Goal: Communication & Community: Answer question/provide support

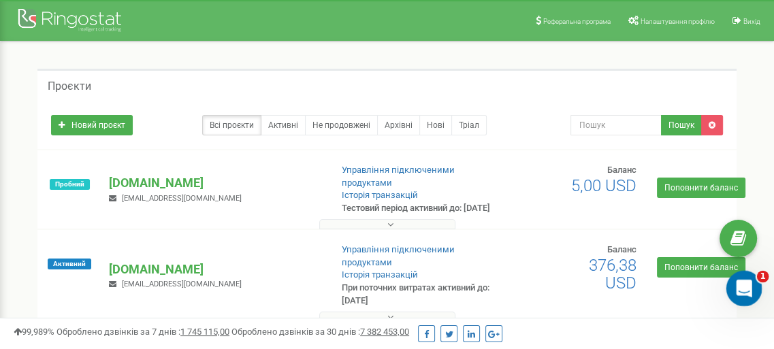
click at [727, 283] on div "Відкрити програму для спілкування Intercom" at bounding box center [741, 286] width 45 height 45
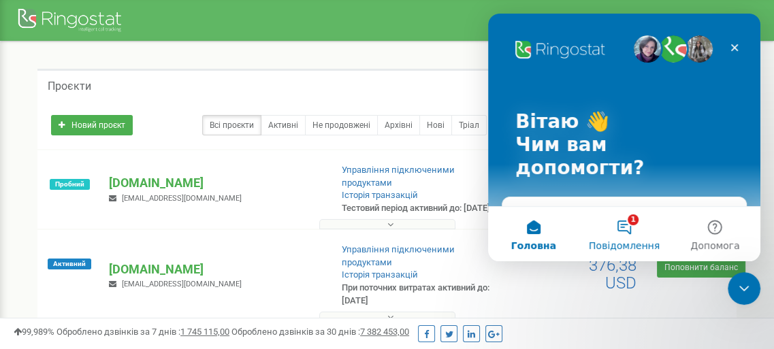
click at [626, 231] on button "1 Повідомлення" at bounding box center [624, 234] width 91 height 54
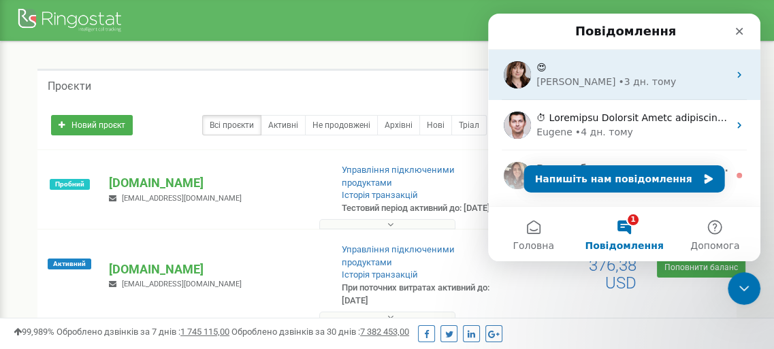
click at [618, 78] on div "• 3 дн. тому" at bounding box center [647, 82] width 58 height 14
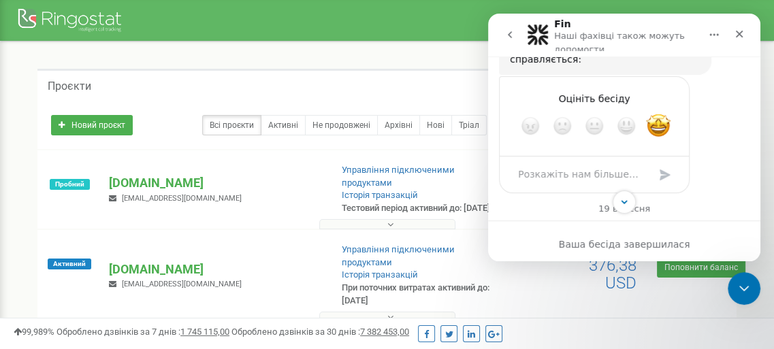
scroll to position [1099, 0]
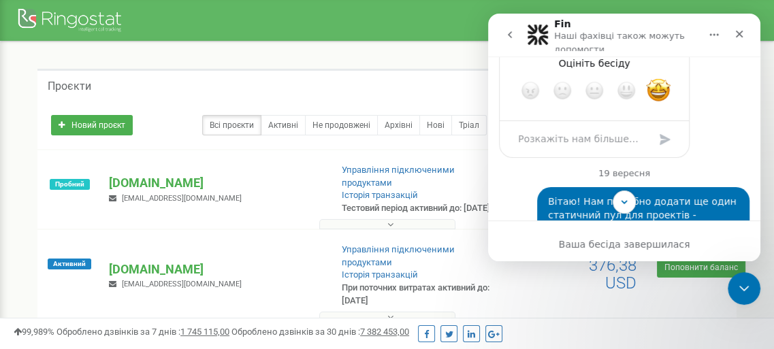
drag, startPoint x: 541, startPoint y: 133, endPoint x: 682, endPoint y: 174, distance: 146.9
click at [682, 195] on div "Вітаю! Нам потрібно додати ще один статичний пул для проектів - "Пекшоти відео"…" at bounding box center [643, 221] width 191 height 53
copy div "Вітаю! Нам потрібно додати ще один статичний пул для проектів - "Пекшоти відео"…"
click at [741, 33] on icon "Закрити" at bounding box center [739, 34] width 7 height 7
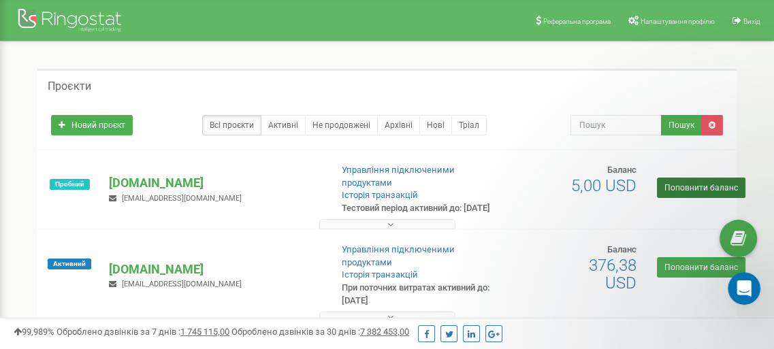
scroll to position [1439, 0]
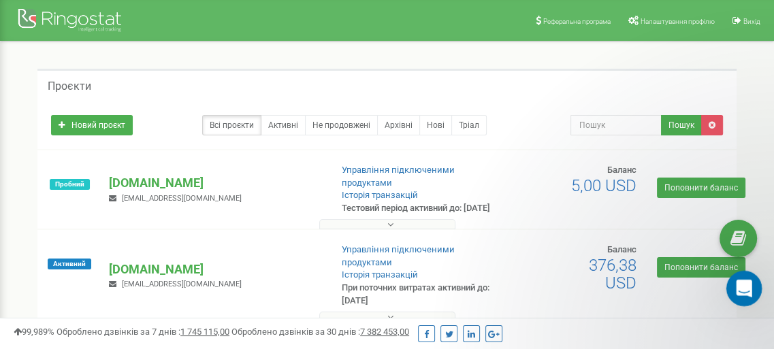
click at [739, 283] on icon "Відкрити програму для спілкування Intercom" at bounding box center [742, 287] width 22 height 22
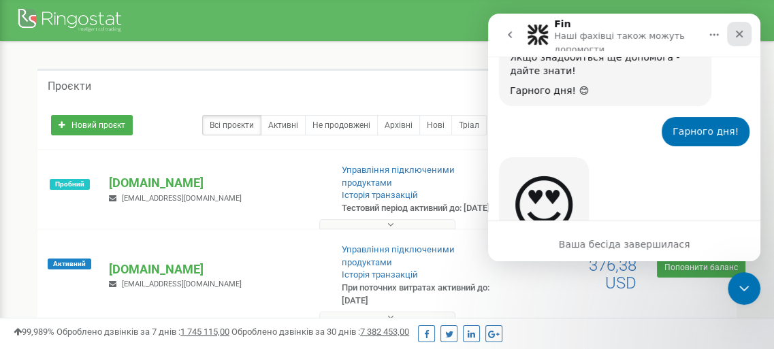
click at [741, 37] on icon "Закрити" at bounding box center [739, 34] width 11 height 11
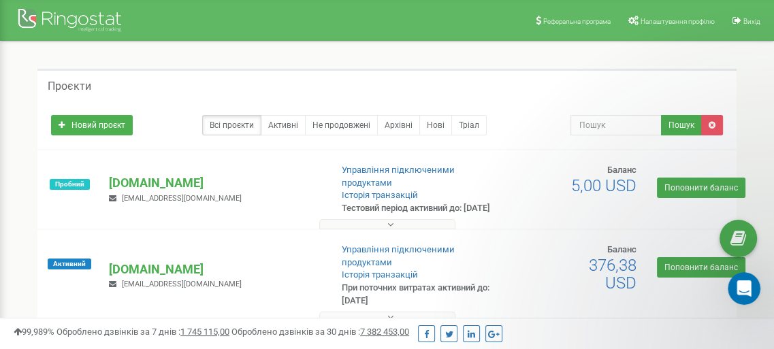
scroll to position [0, 0]
click at [736, 285] on icon "Відкрити програму для спілкування Intercom" at bounding box center [742, 287] width 22 height 22
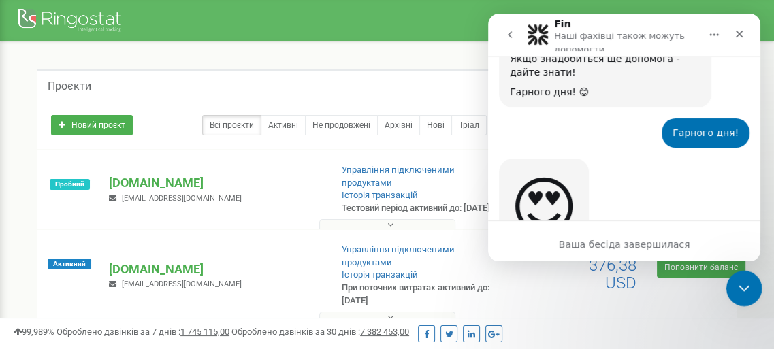
scroll to position [1439, 0]
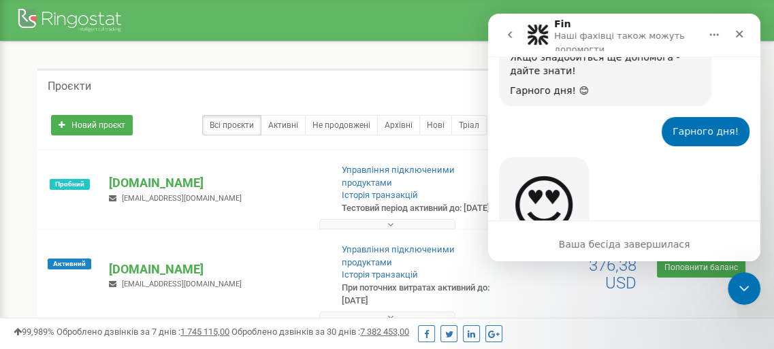
click at [513, 37] on icon "go back" at bounding box center [509, 34] width 11 height 11
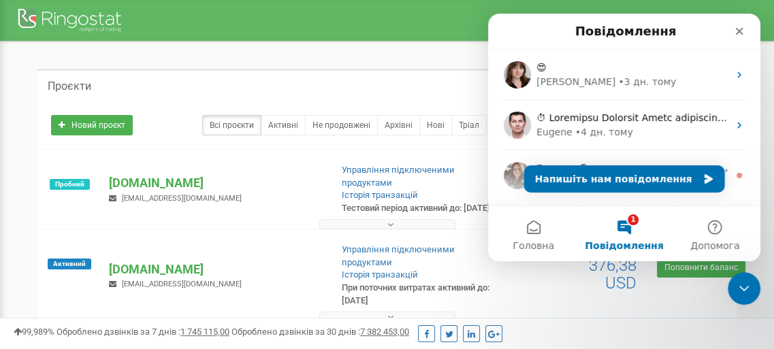
scroll to position [0, 0]
click at [606, 182] on button "Напишіть нам повідомлення" at bounding box center [624, 178] width 201 height 27
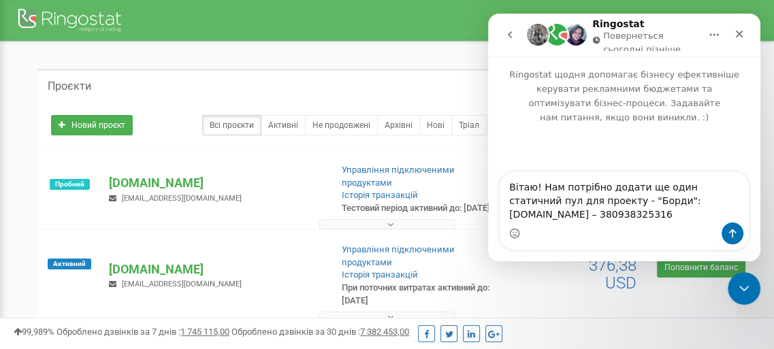
type textarea "Вітаю! Нам потрібно додати ще один статичний пул для проекту - "Борди": maxima-…"
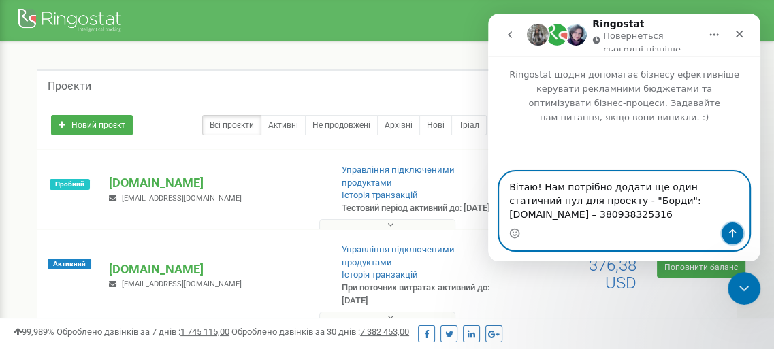
click at [733, 234] on icon "Надіслати повідомлення…" at bounding box center [732, 233] width 11 height 11
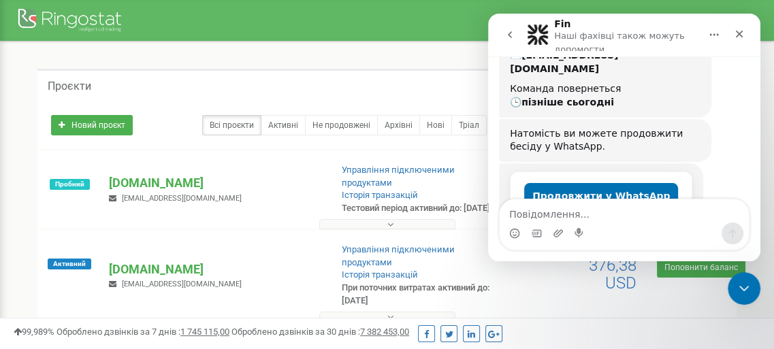
scroll to position [223, 0]
